Goal: Go to known website: Go to known website

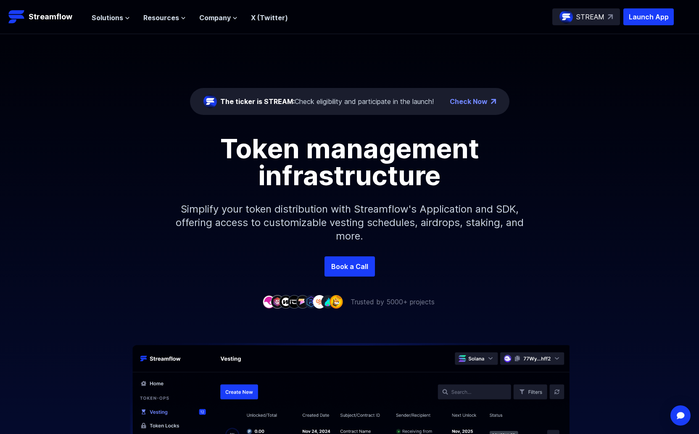
click at [593, 18] on p "STREAM" at bounding box center [591, 17] width 28 height 10
click at [663, 10] on p "Launch App" at bounding box center [649, 16] width 50 height 17
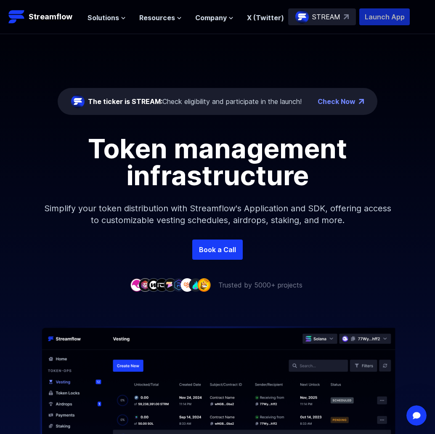
click at [378, 17] on p "Launch App" at bounding box center [384, 16] width 50 height 17
click at [386, 15] on p "Launch App" at bounding box center [384, 16] width 50 height 17
click at [383, 16] on p "Launch App" at bounding box center [384, 16] width 50 height 17
click at [381, 16] on p "Launch App" at bounding box center [384, 16] width 50 height 17
click at [390, 16] on p "Launch App" at bounding box center [384, 16] width 50 height 17
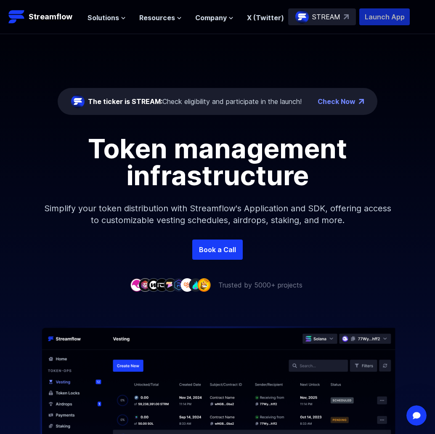
click at [389, 13] on p "Launch App" at bounding box center [384, 16] width 50 height 17
click at [386, 19] on p "Launch App" at bounding box center [384, 16] width 50 height 17
click at [393, 13] on p "Launch App" at bounding box center [384, 16] width 50 height 17
click at [386, 19] on p "Launch App" at bounding box center [384, 16] width 50 height 17
click at [384, 14] on p "Launch App" at bounding box center [384, 16] width 50 height 17
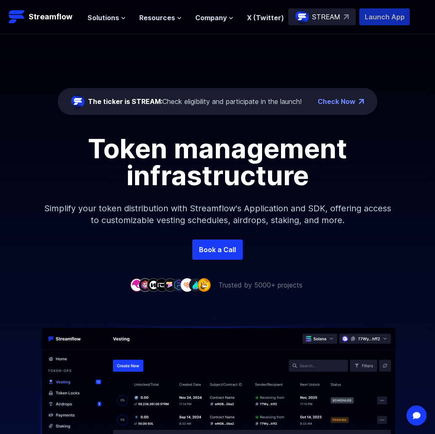
click at [381, 23] on p "Launch App" at bounding box center [384, 16] width 50 height 17
click at [389, 13] on p "Launch App" at bounding box center [384, 16] width 50 height 17
